Goal: Task Accomplishment & Management: Manage account settings

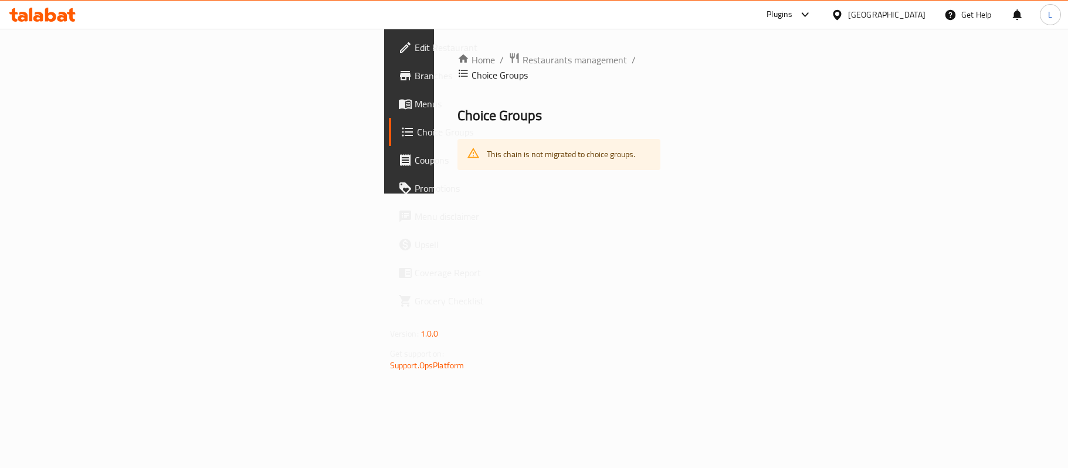
click at [523, 59] on span "Restaurants management" at bounding box center [575, 60] width 104 height 14
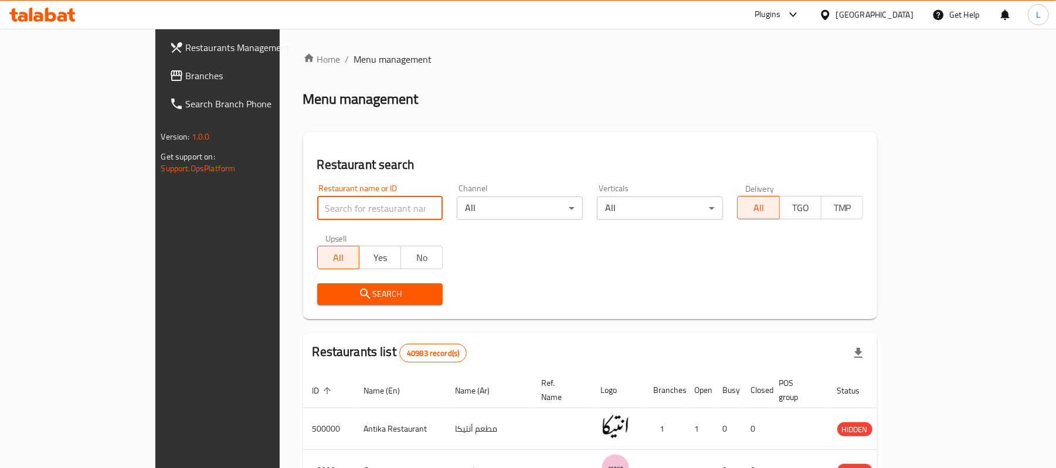
click at [317, 210] on input "search" at bounding box center [380, 207] width 126 height 23
paste input "504866"
type input "504866"
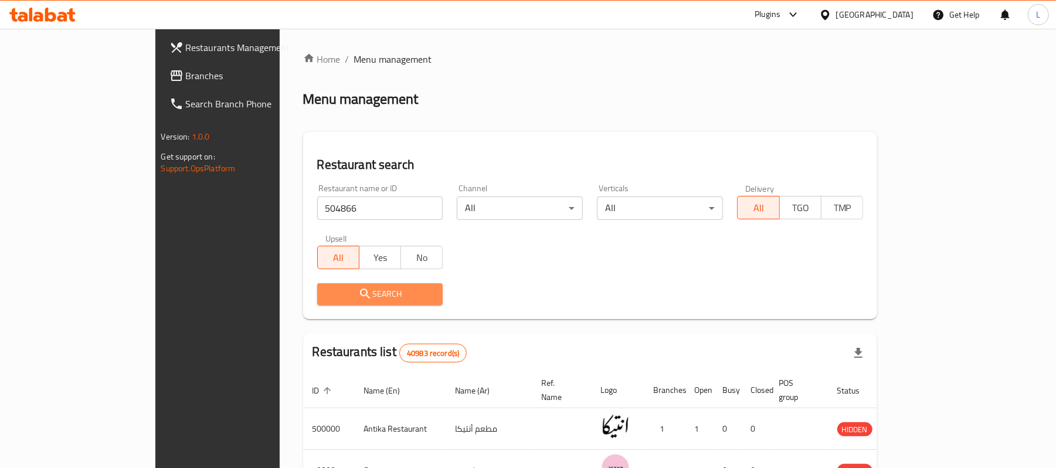
click at [327, 289] on span "Search" at bounding box center [380, 294] width 107 height 15
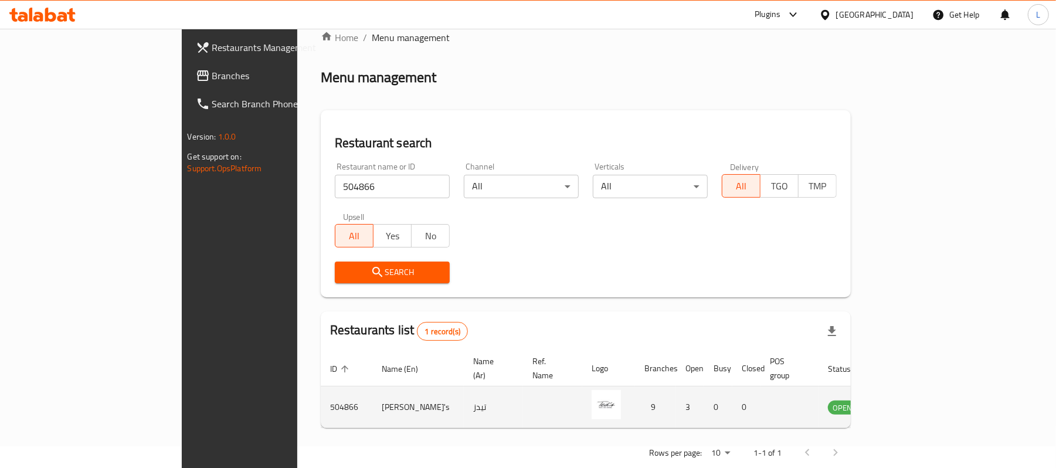
scroll to position [33, 0]
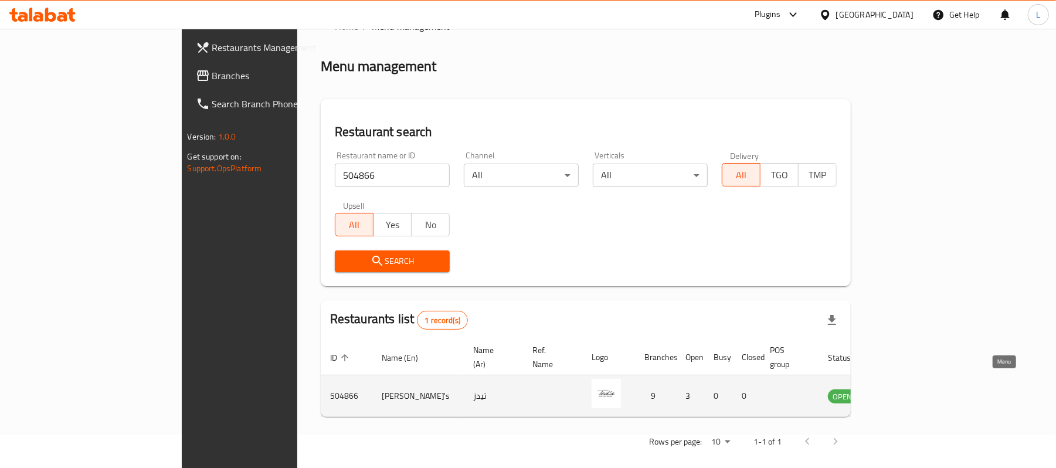
click at [903, 392] on icon "enhanced table" at bounding box center [896, 397] width 13 height 10
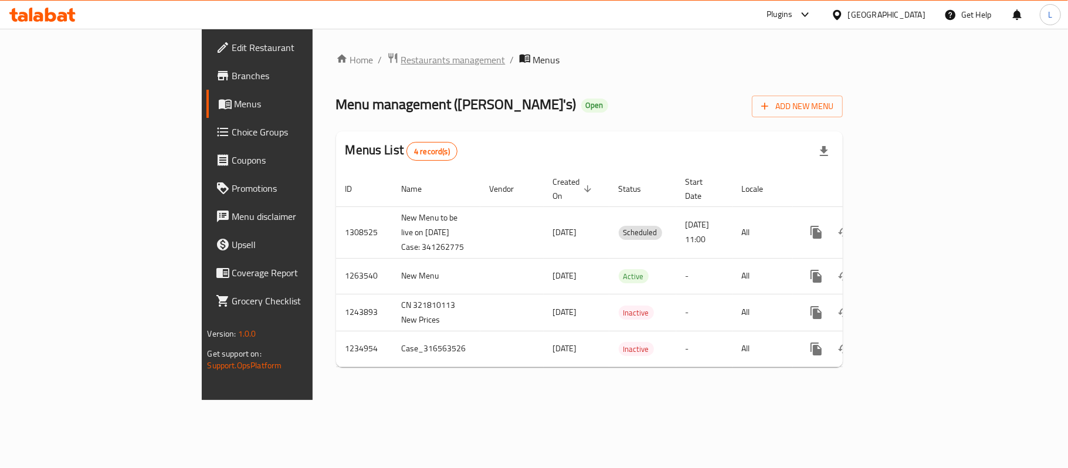
click at [401, 63] on span "Restaurants management" at bounding box center [453, 60] width 104 height 14
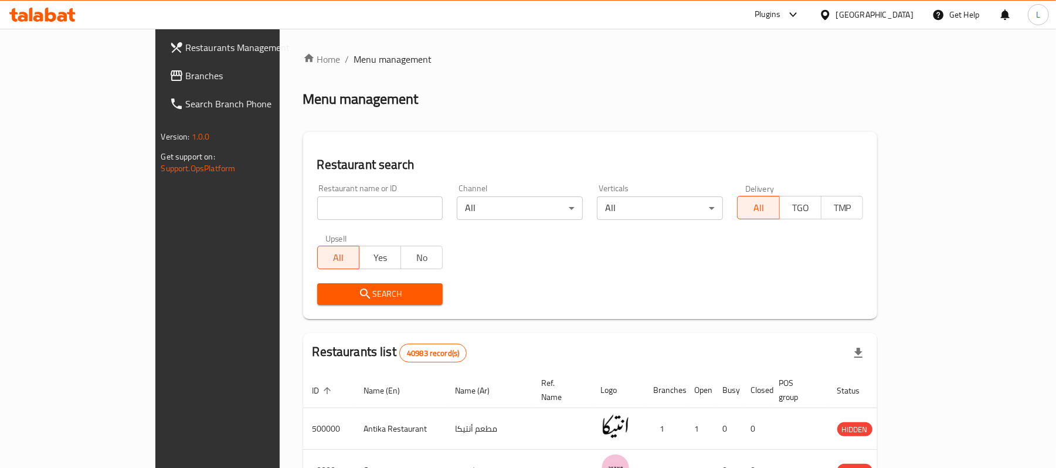
click at [186, 83] on span "Branches" at bounding box center [254, 76] width 137 height 14
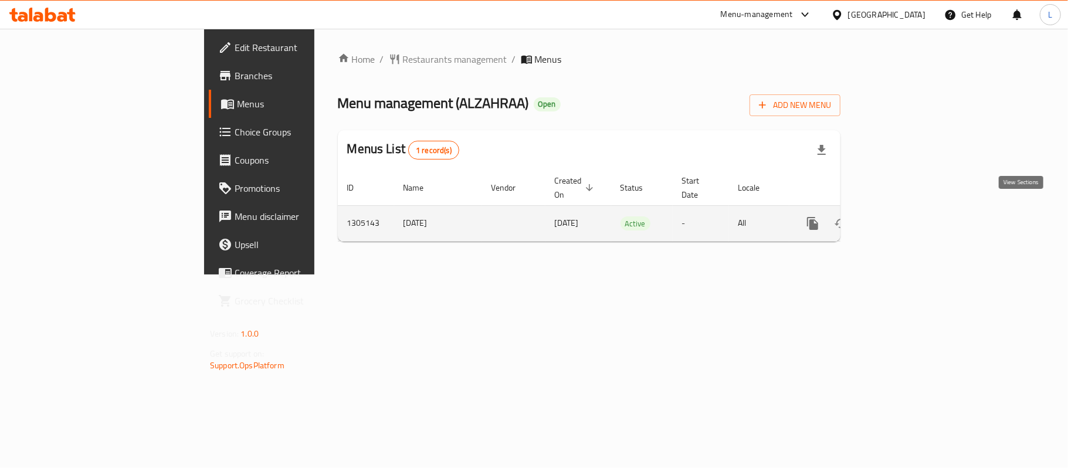
click at [911, 219] on link "enhanced table" at bounding box center [897, 223] width 28 height 28
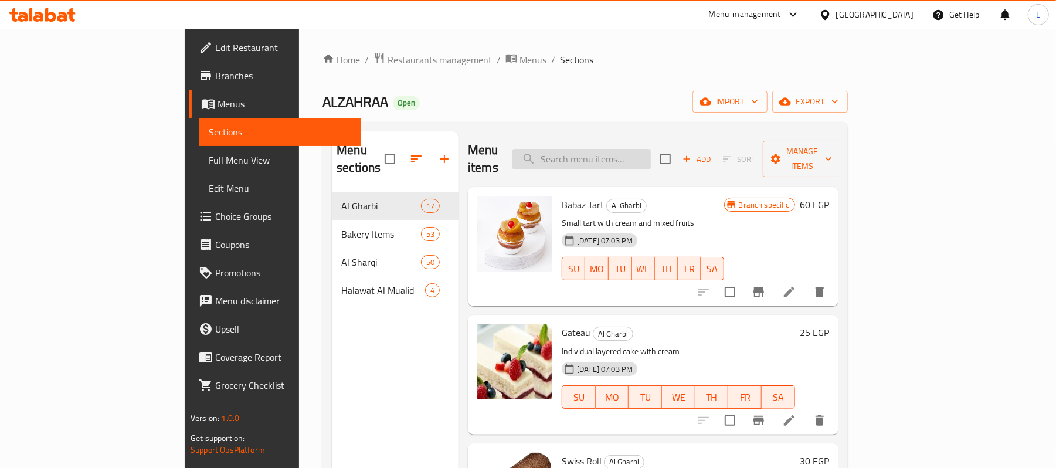
click at [603, 160] on input "search" at bounding box center [582, 159] width 138 height 21
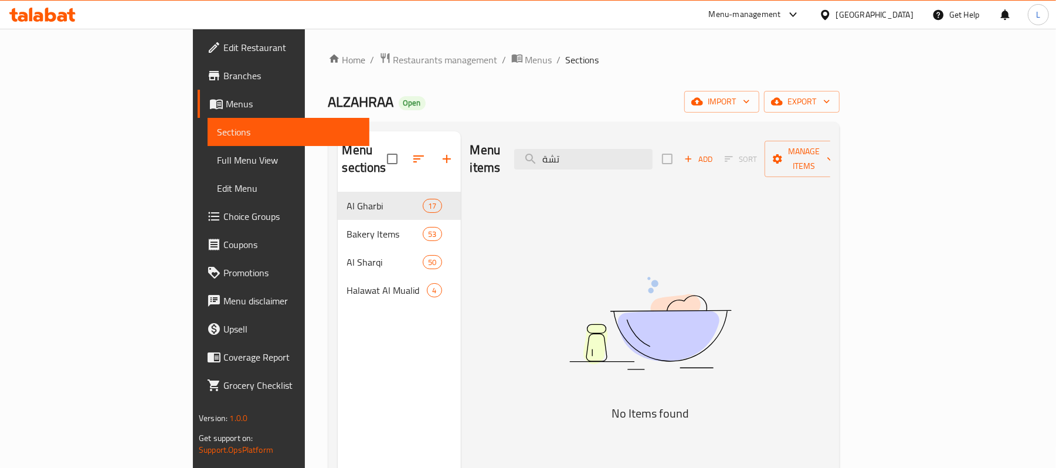
drag, startPoint x: 659, startPoint y: 148, endPoint x: 451, endPoint y: 137, distance: 208.5
click at [470, 137] on div "Menu items تشة Add Sort Manage items" at bounding box center [650, 159] width 360 height 56
type input "jam"
click at [223, 46] on span "Edit Restaurant" at bounding box center [291, 47] width 137 height 14
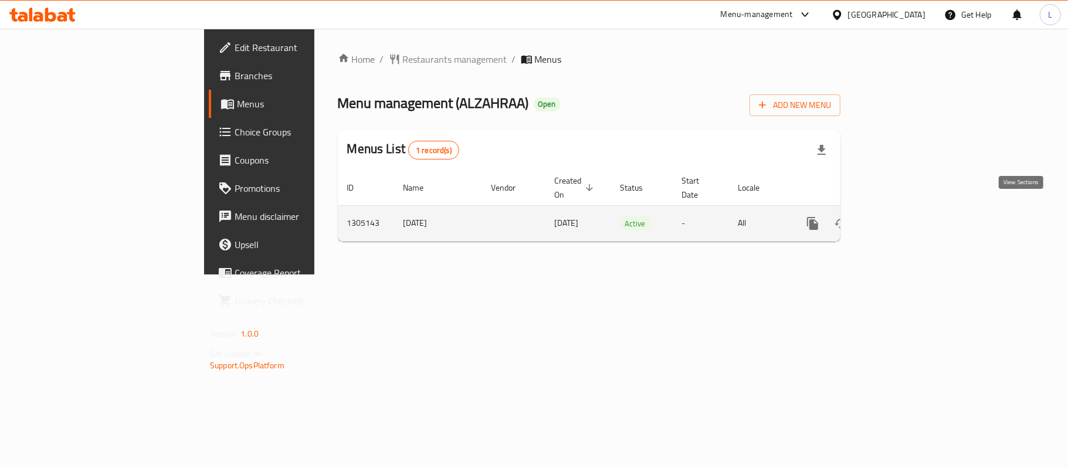
click at [903, 218] on icon "enhanced table" at bounding box center [897, 223] width 11 height 11
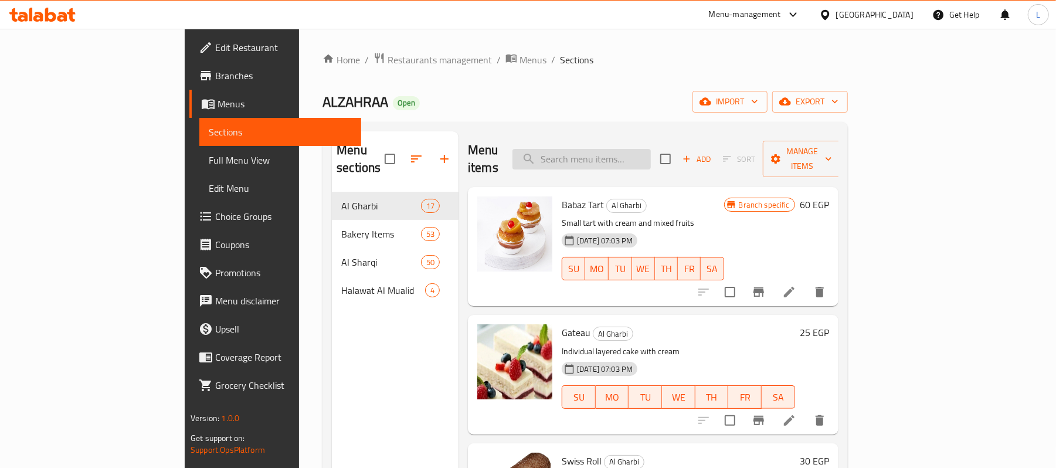
click at [643, 151] on input "search" at bounding box center [582, 159] width 138 height 21
paste input "Malban"
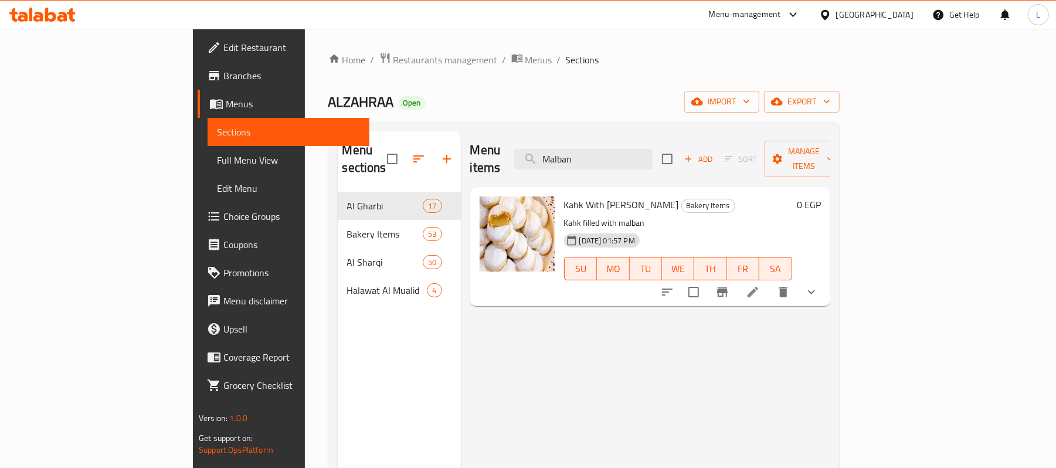
drag, startPoint x: 662, startPoint y: 157, endPoint x: 545, endPoint y: 160, distance: 116.2
click at [545, 160] on div "Menu items Malban Add Sort Manage items" at bounding box center [650, 159] width 360 height 56
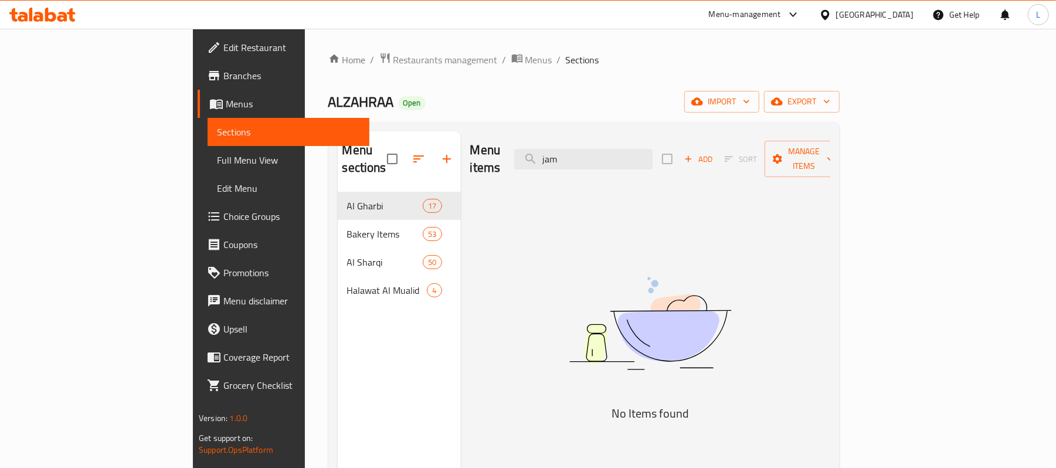
type input "jam"
click at [394, 59] on span "Restaurants management" at bounding box center [446, 60] width 104 height 14
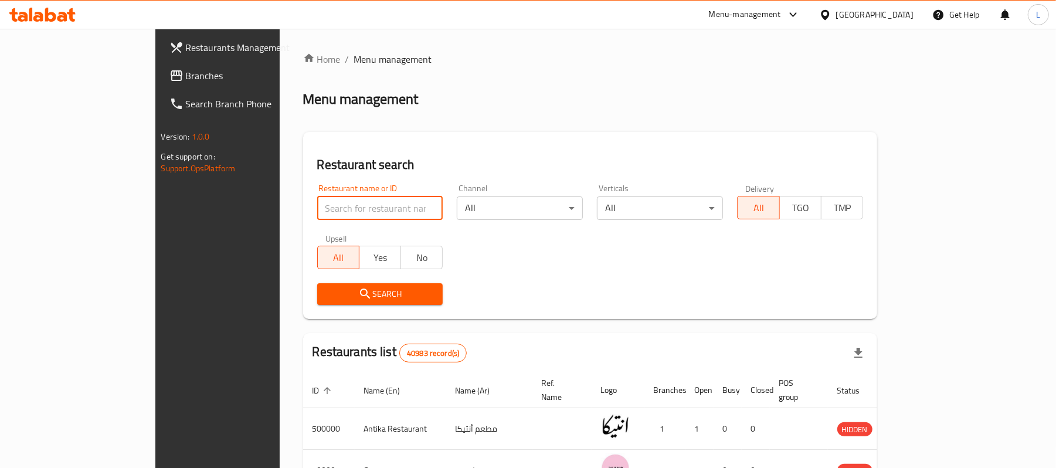
click at [361, 198] on input "search" at bounding box center [380, 207] width 126 height 23
paste input "692017"
type input "692017"
click button "Search" at bounding box center [380, 294] width 126 height 22
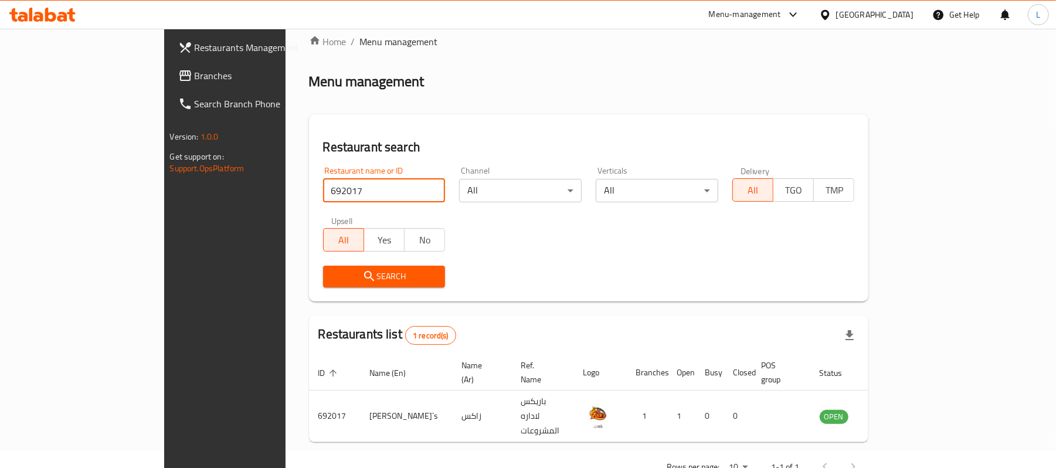
scroll to position [33, 0]
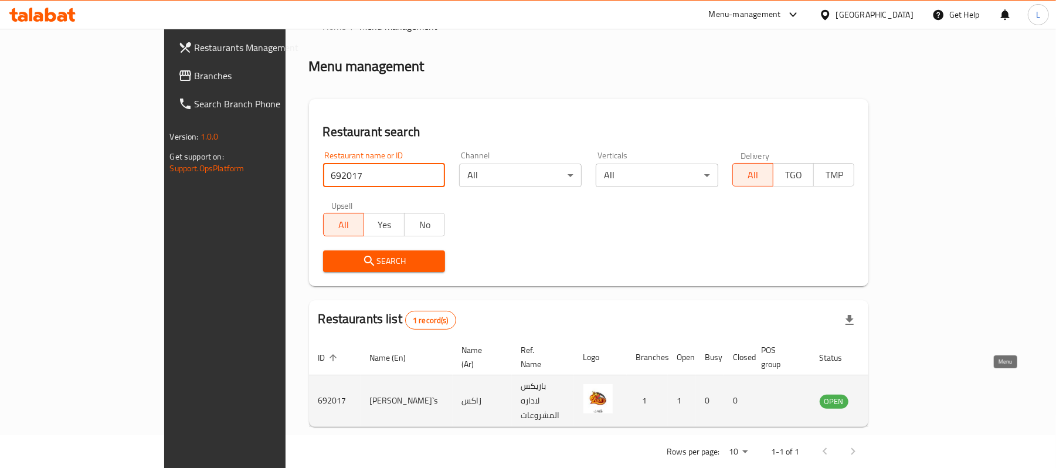
click at [896, 394] on icon "enhanced table" at bounding box center [888, 401] width 14 height 14
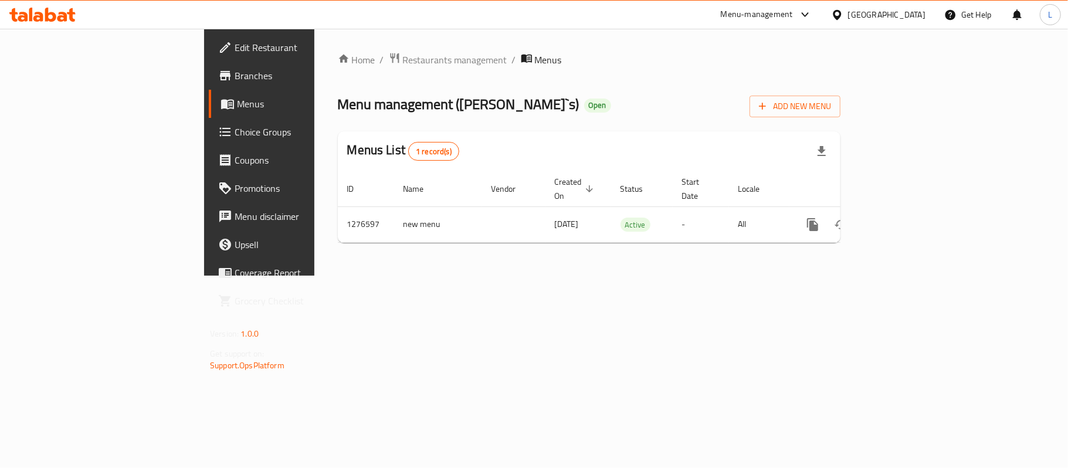
click at [9, 0] on html "​ Menu-management Egypt Get Help L Edit Restaurant Branches Menus Choice Groups…" at bounding box center [534, 234] width 1068 height 468
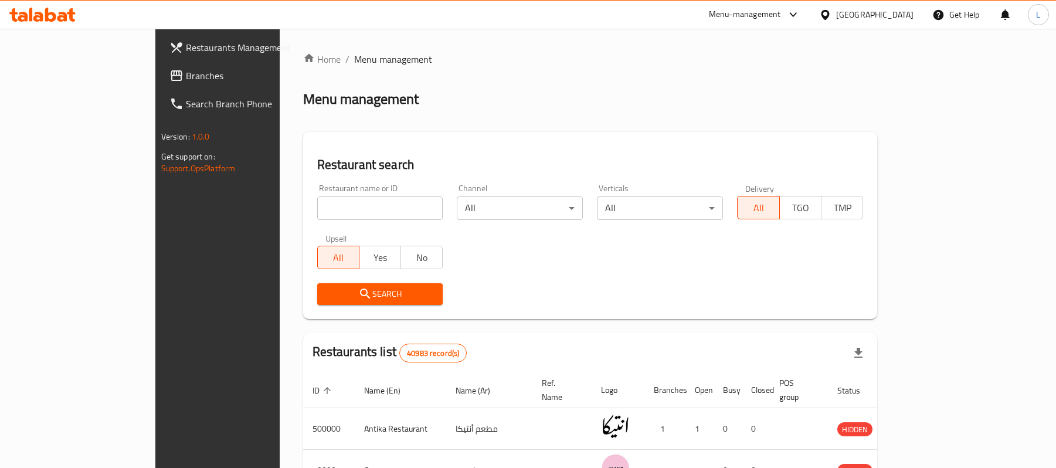
scroll to position [33, 0]
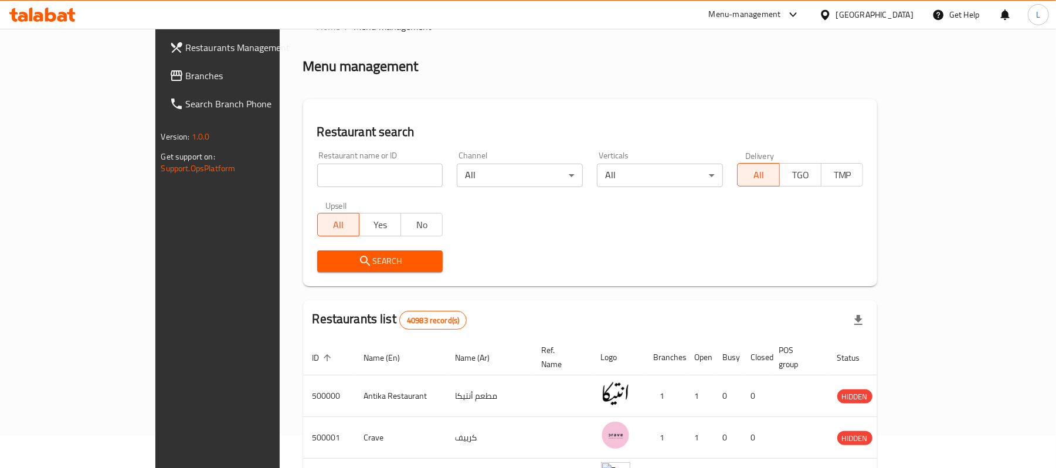
click at [317, 178] on input "search" at bounding box center [380, 175] width 126 height 23
paste input "692017"
type input "692017"
click at [358, 257] on icon "submit" at bounding box center [365, 261] width 14 height 14
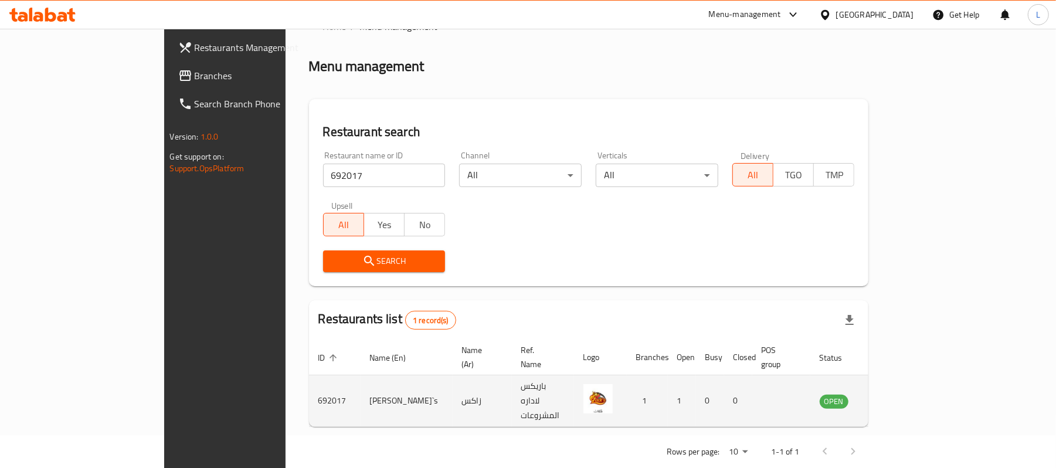
click at [895, 396] on icon "enhanced table" at bounding box center [888, 401] width 13 height 10
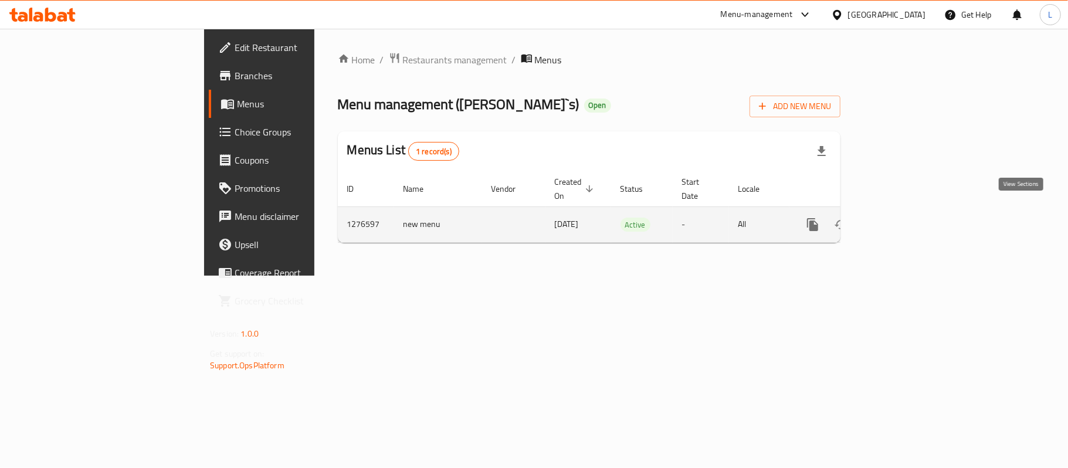
click at [911, 223] on link "enhanced table" at bounding box center [897, 225] width 28 height 28
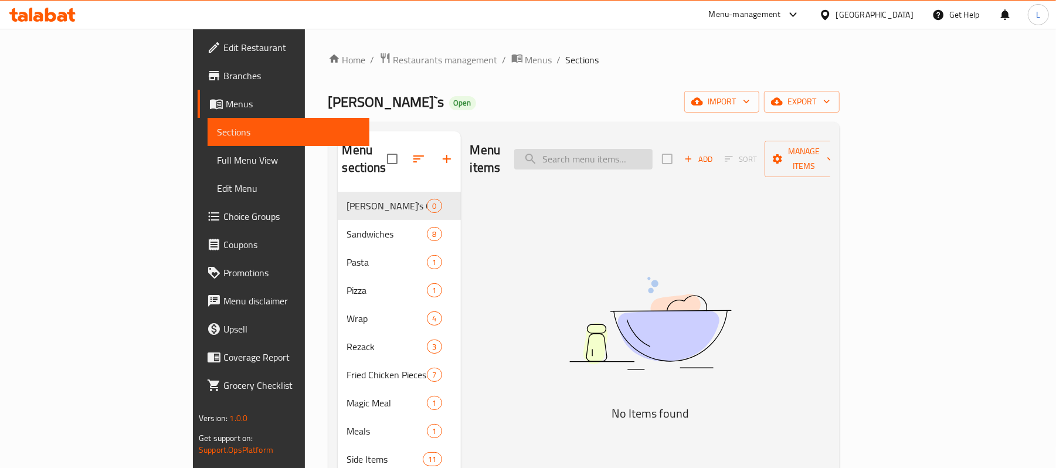
click at [633, 149] on input "search" at bounding box center [583, 159] width 138 height 21
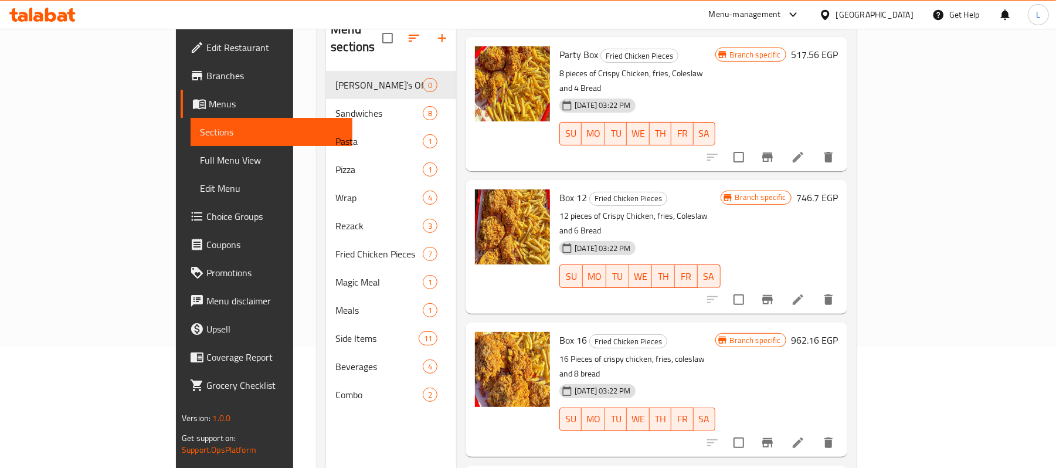
scroll to position [156, 0]
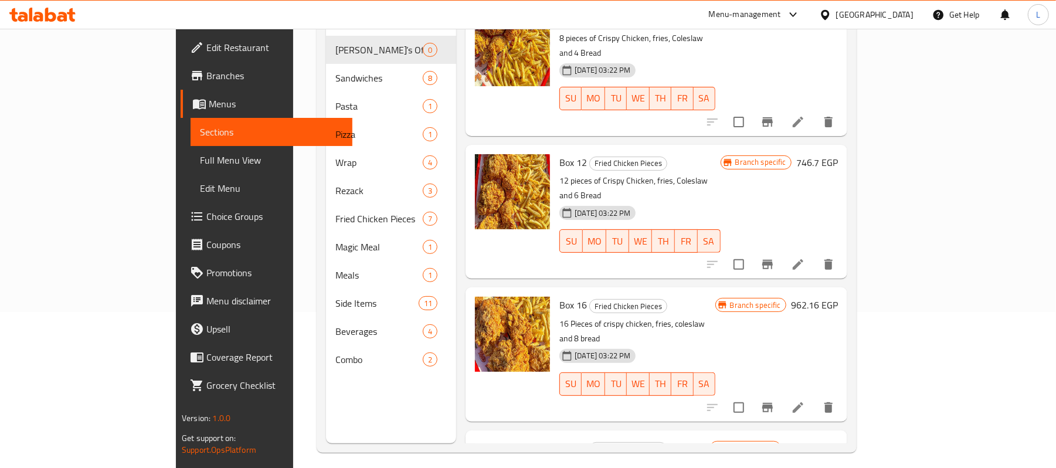
type input "box"
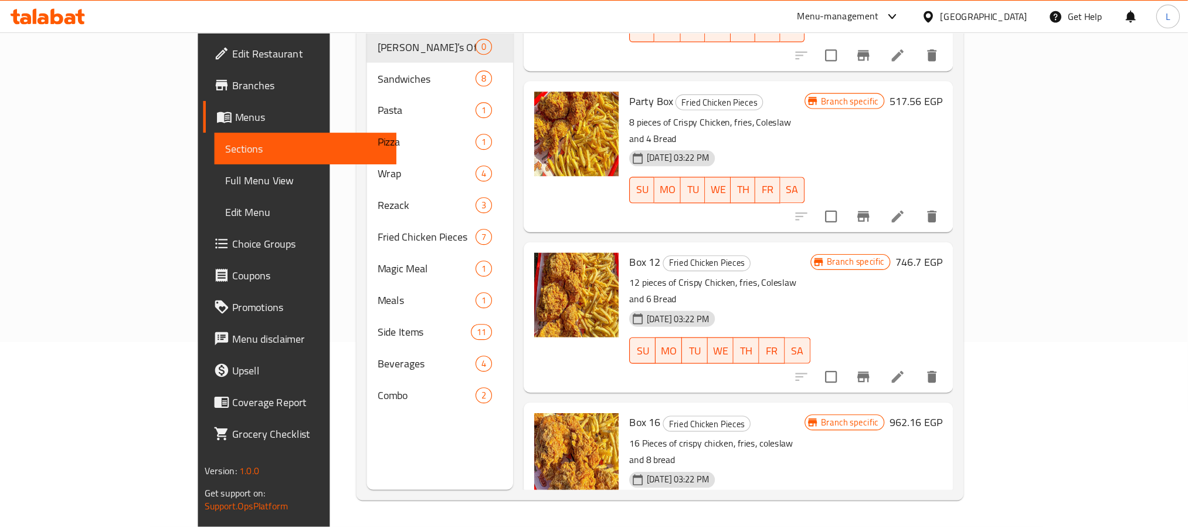
scroll to position [379, 0]
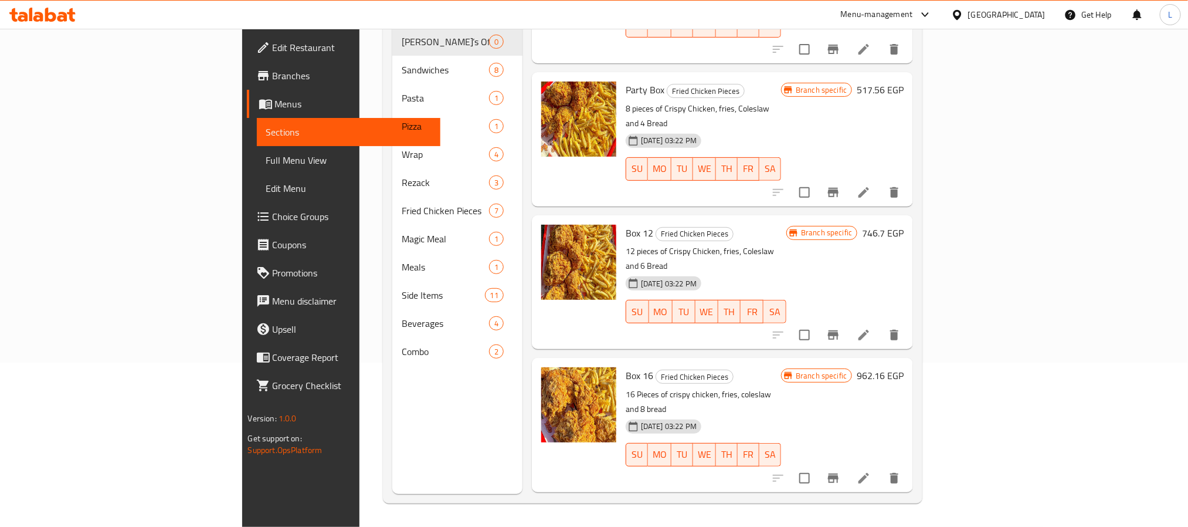
drag, startPoint x: 965, startPoint y: 1, endPoint x: 385, endPoint y: 419, distance: 714.9
click at [392, 419] on div "Menu sections Zack’s Offers 40% discount ❤️‍🔥 0 Sandwiches 8 Pasta 1 Pizza 1 Wr…" at bounding box center [457, 230] width 130 height 527
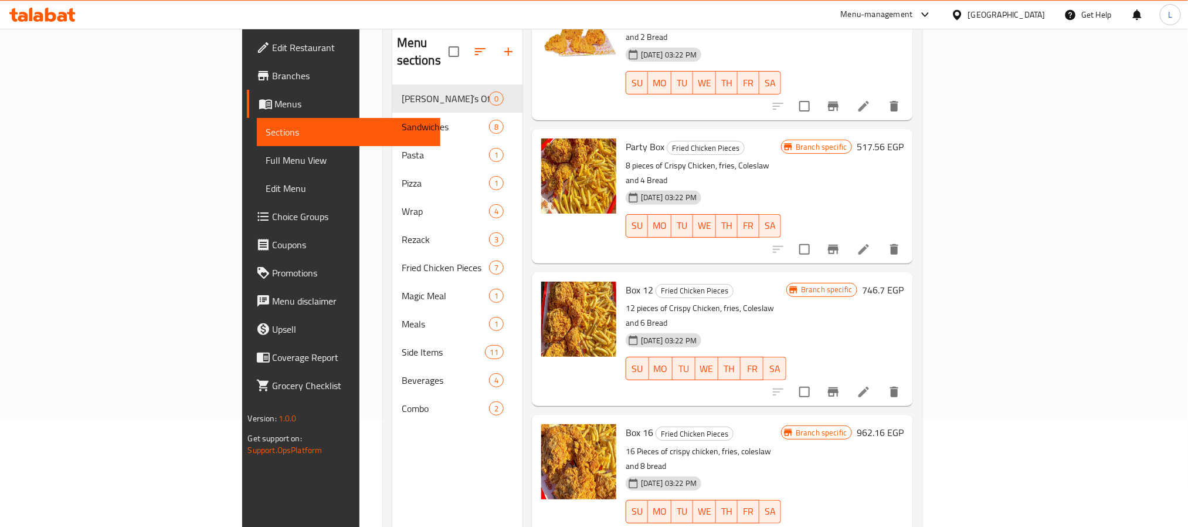
scroll to position [76, 0]
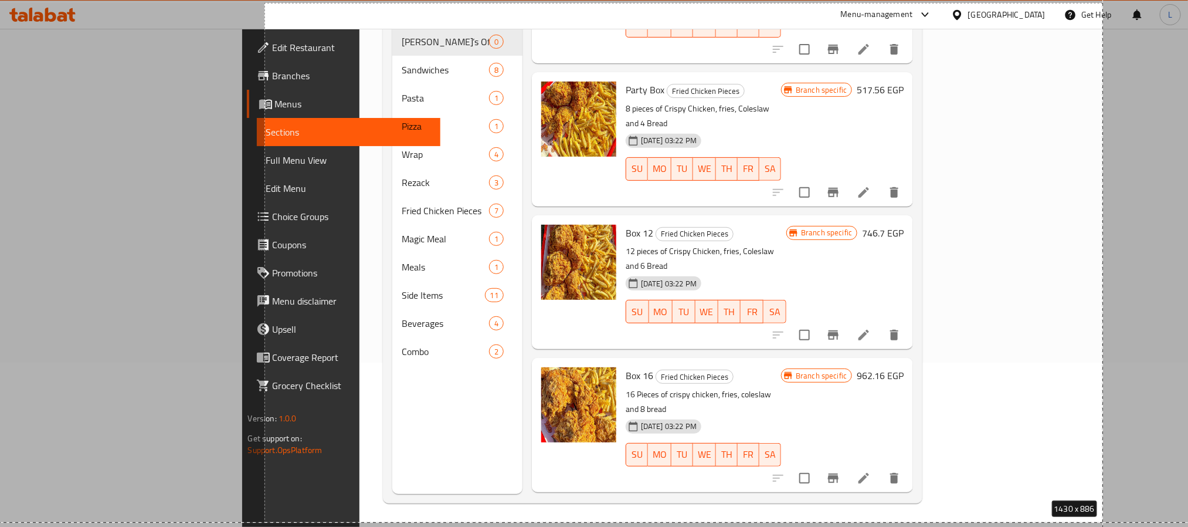
drag, startPoint x: 265, startPoint y: 90, endPoint x: 1128, endPoint y: 551, distance: 979.2
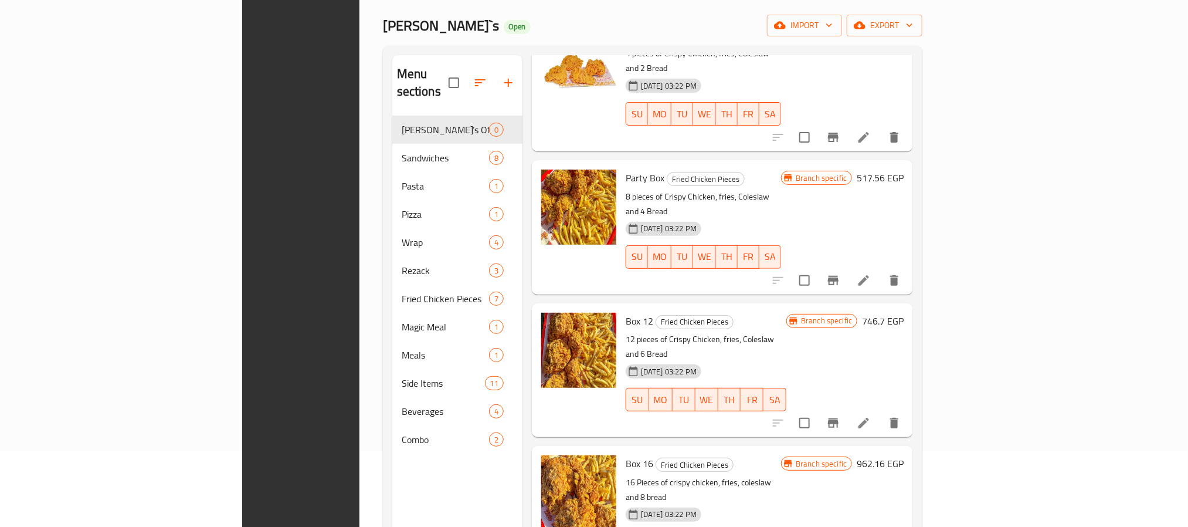
drag, startPoint x: 1185, startPoint y: 489, endPoint x: 1168, endPoint y: 496, distance: 17.9
click at [947, 467] on div "Home / Restaurants management / Menus / Sections Zack`s Open import export Menu…" at bounding box center [653, 283] width 587 height 662
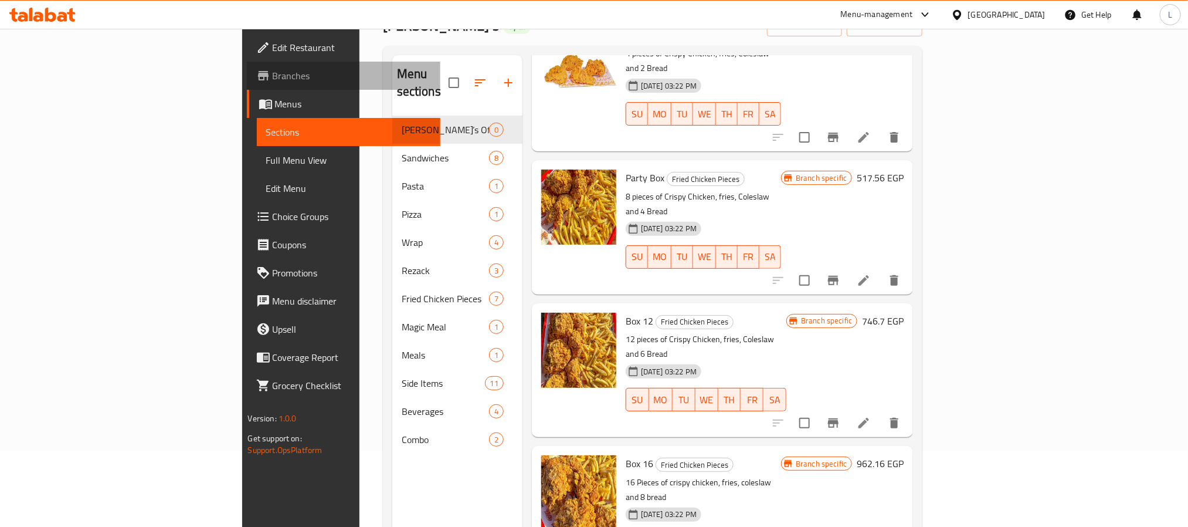
click at [273, 81] on span "Branches" at bounding box center [352, 76] width 158 height 14
